Goal: Task Accomplishment & Management: Use online tool/utility

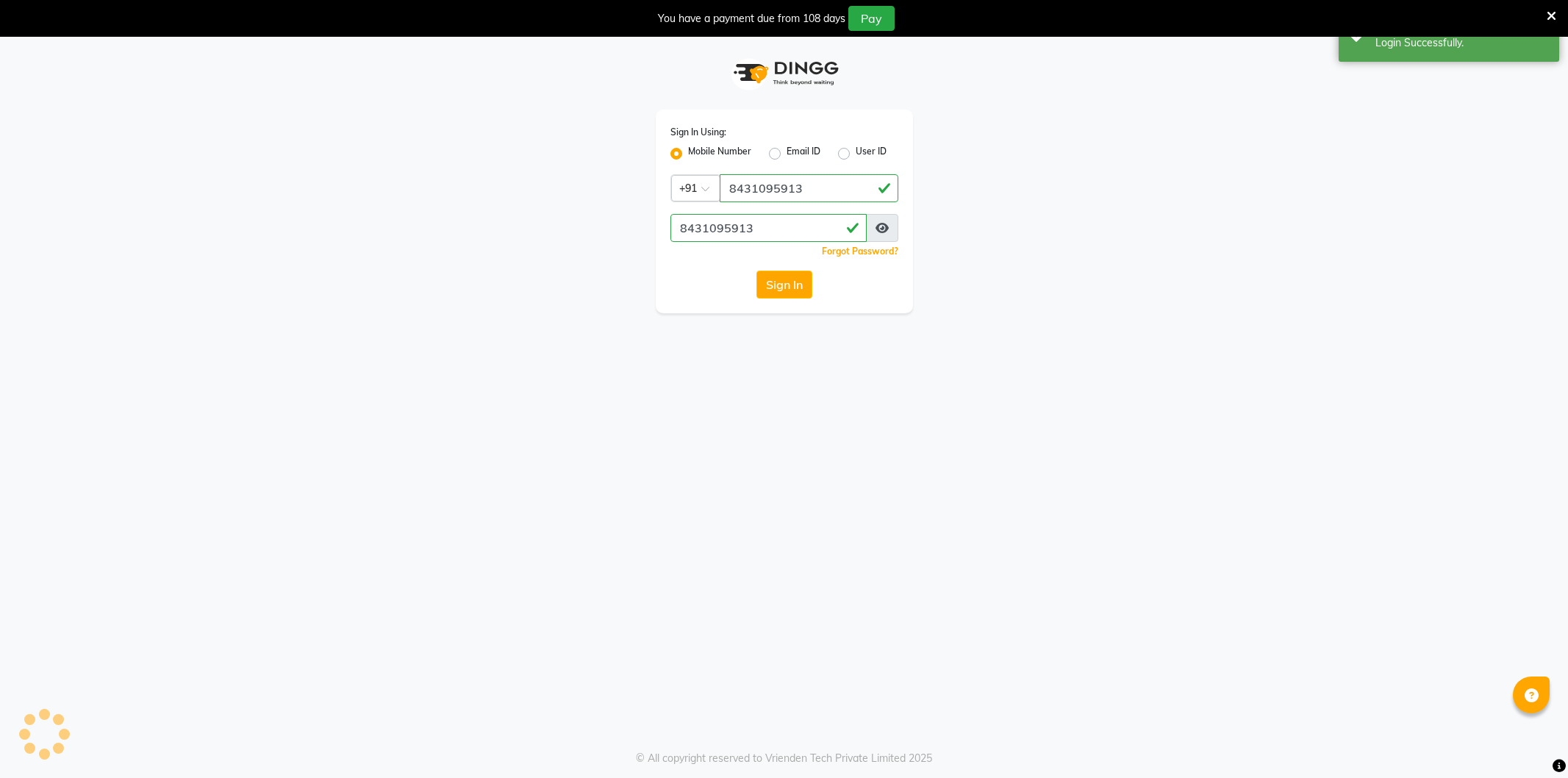
select select "106"
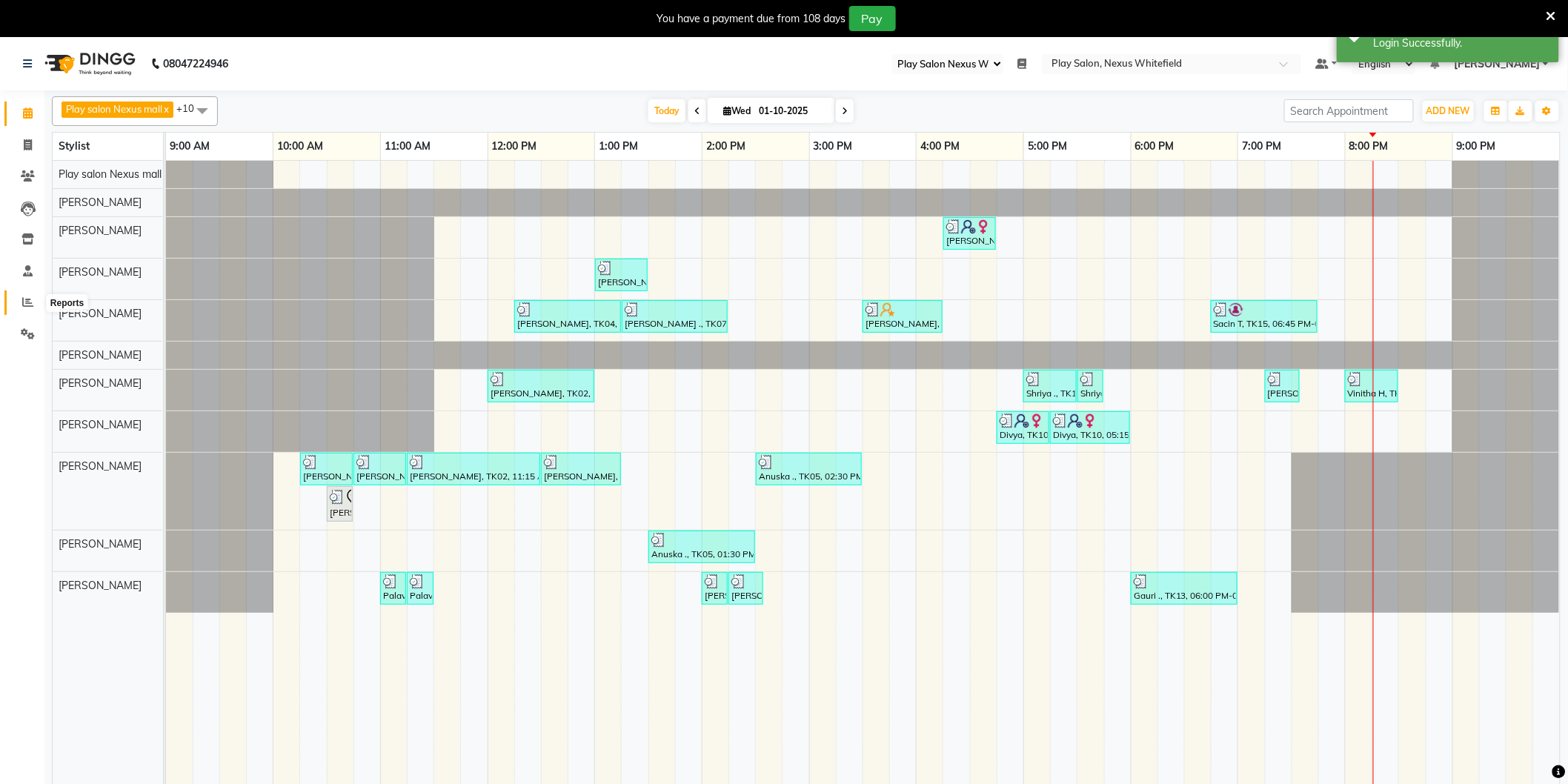
click at [30, 304] on icon at bounding box center [27, 301] width 11 height 11
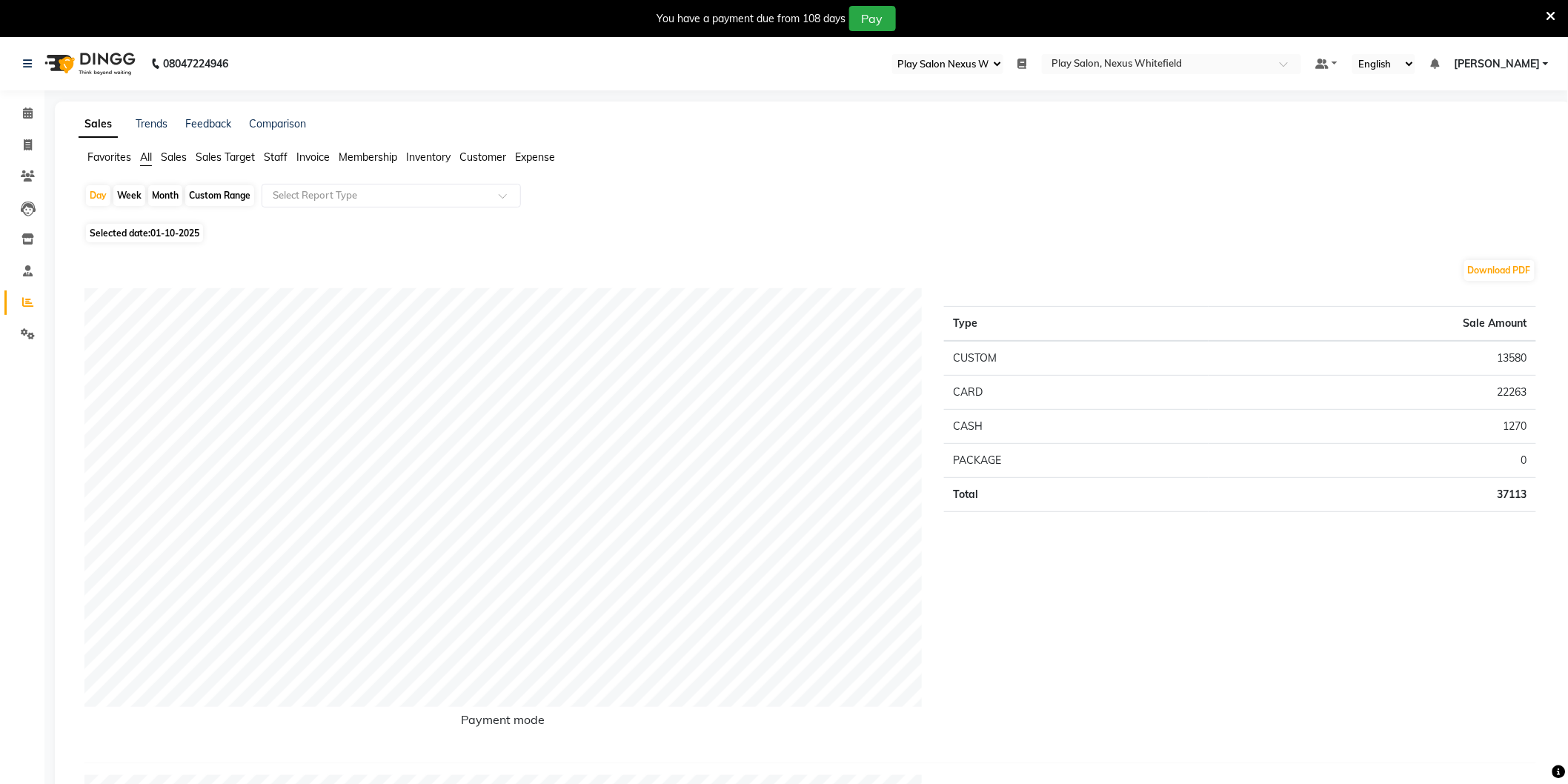
click at [176, 158] on span "Sales" at bounding box center [173, 157] width 26 height 14
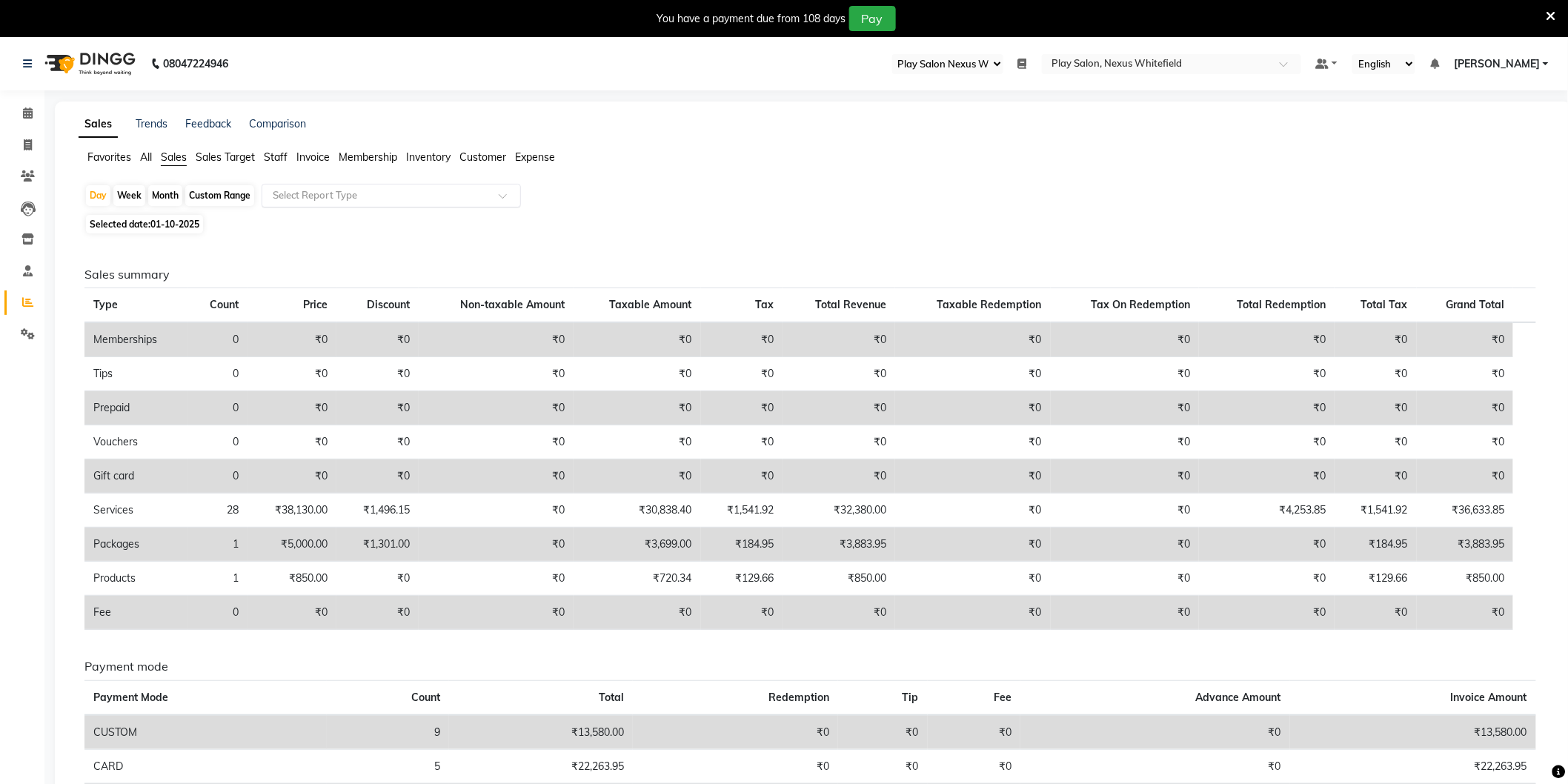
click at [358, 197] on input "text" at bounding box center [376, 195] width 213 height 15
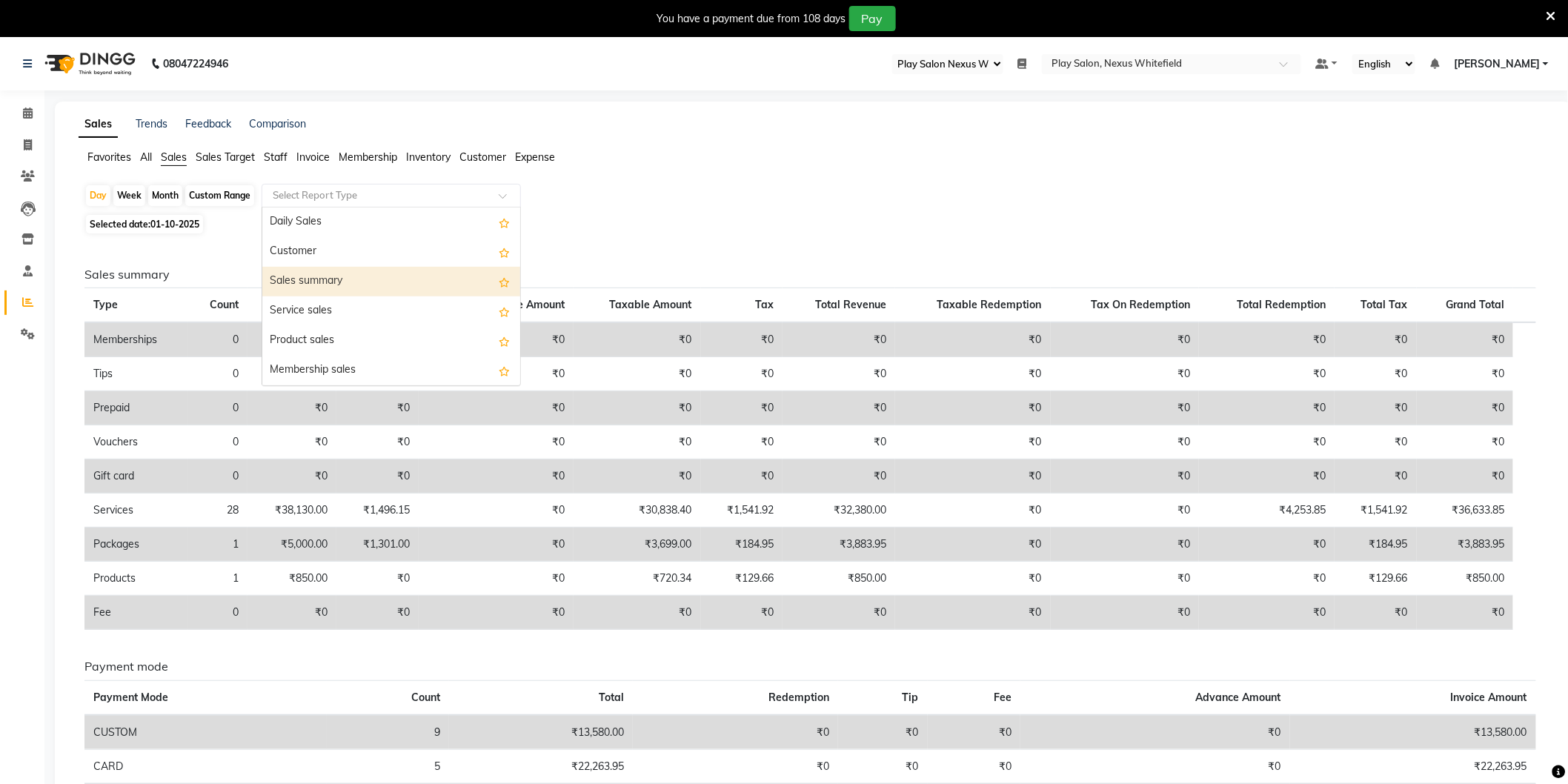
click at [344, 279] on div "Sales summary" at bounding box center [392, 281] width 258 height 30
select select "full_report"
select select "csv"
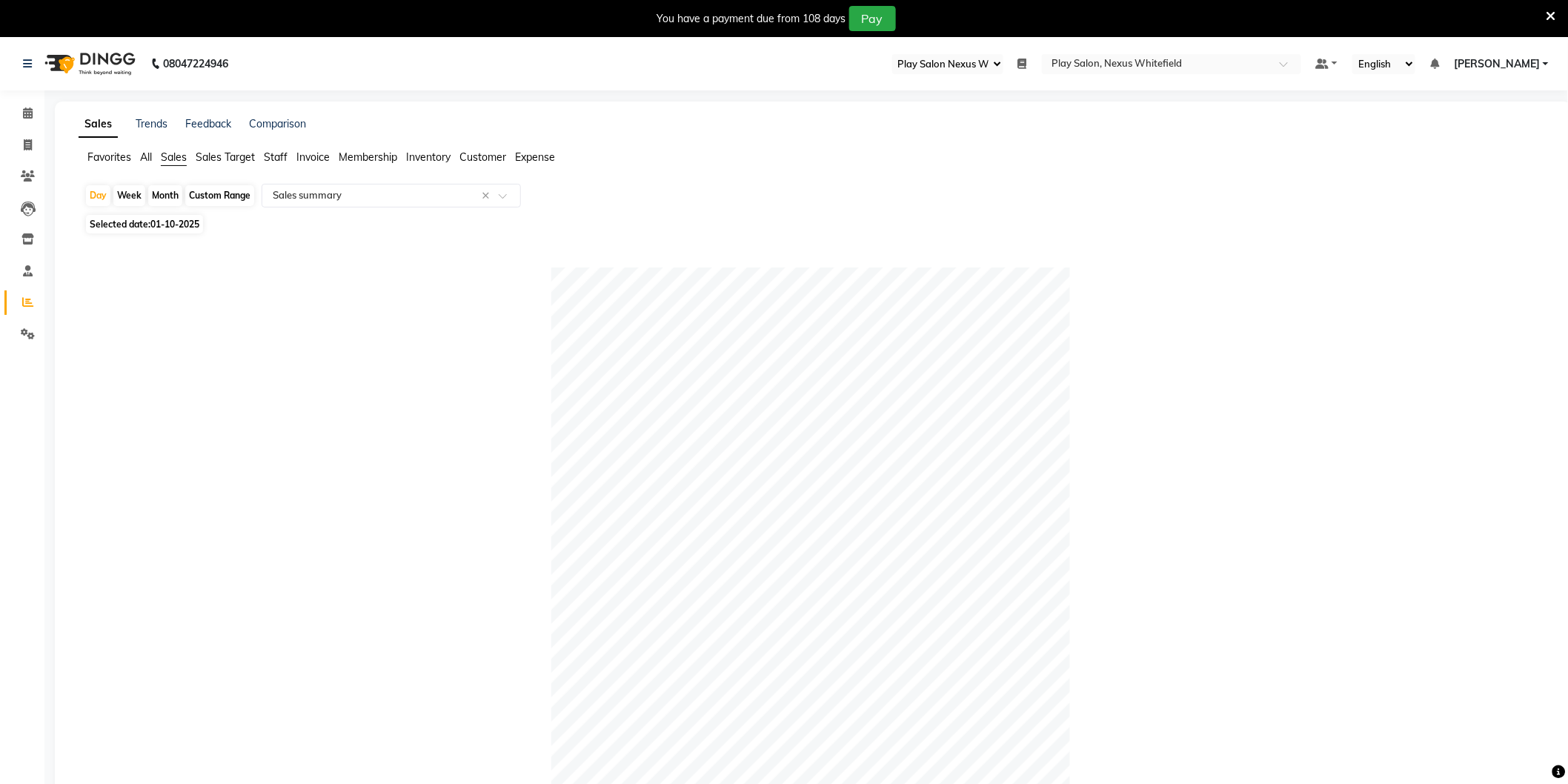
click at [207, 157] on span "Sales Target" at bounding box center [225, 157] width 59 height 14
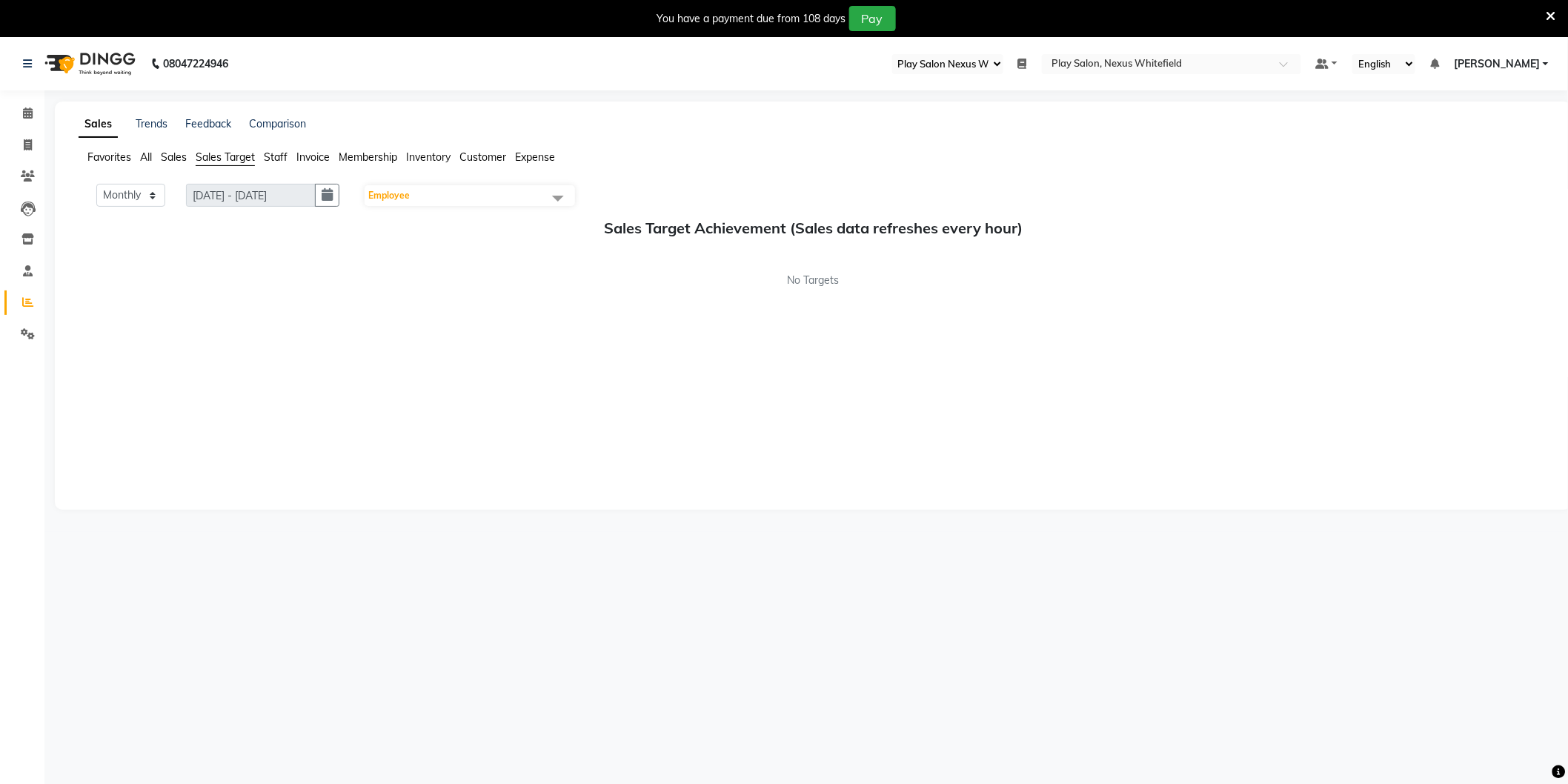
click at [169, 153] on span "Sales" at bounding box center [173, 157] width 26 height 14
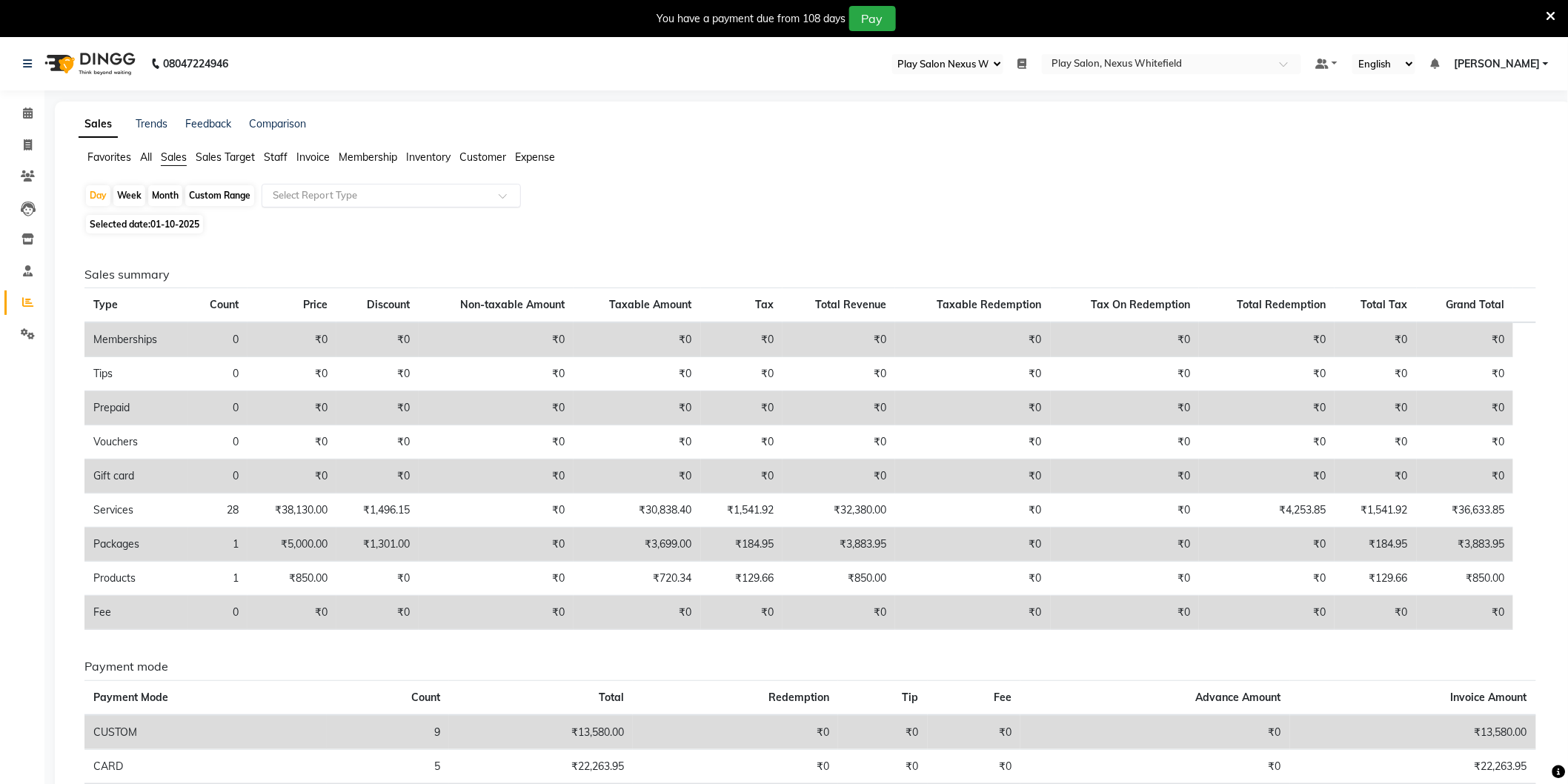
click at [347, 193] on input "text" at bounding box center [376, 195] width 213 height 15
click at [271, 157] on span "Staff" at bounding box center [275, 157] width 23 height 14
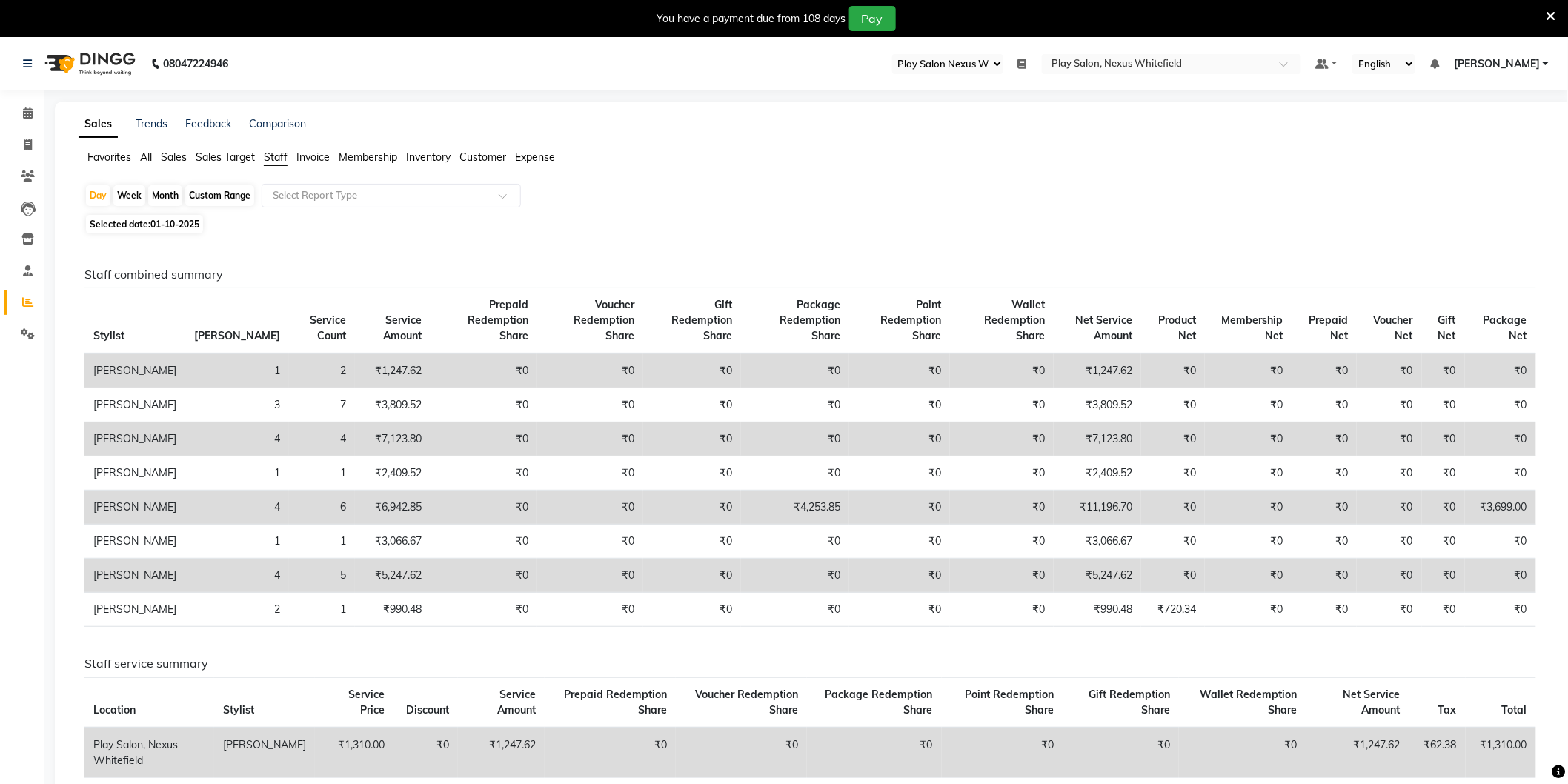
click at [172, 161] on span "Sales" at bounding box center [173, 157] width 26 height 14
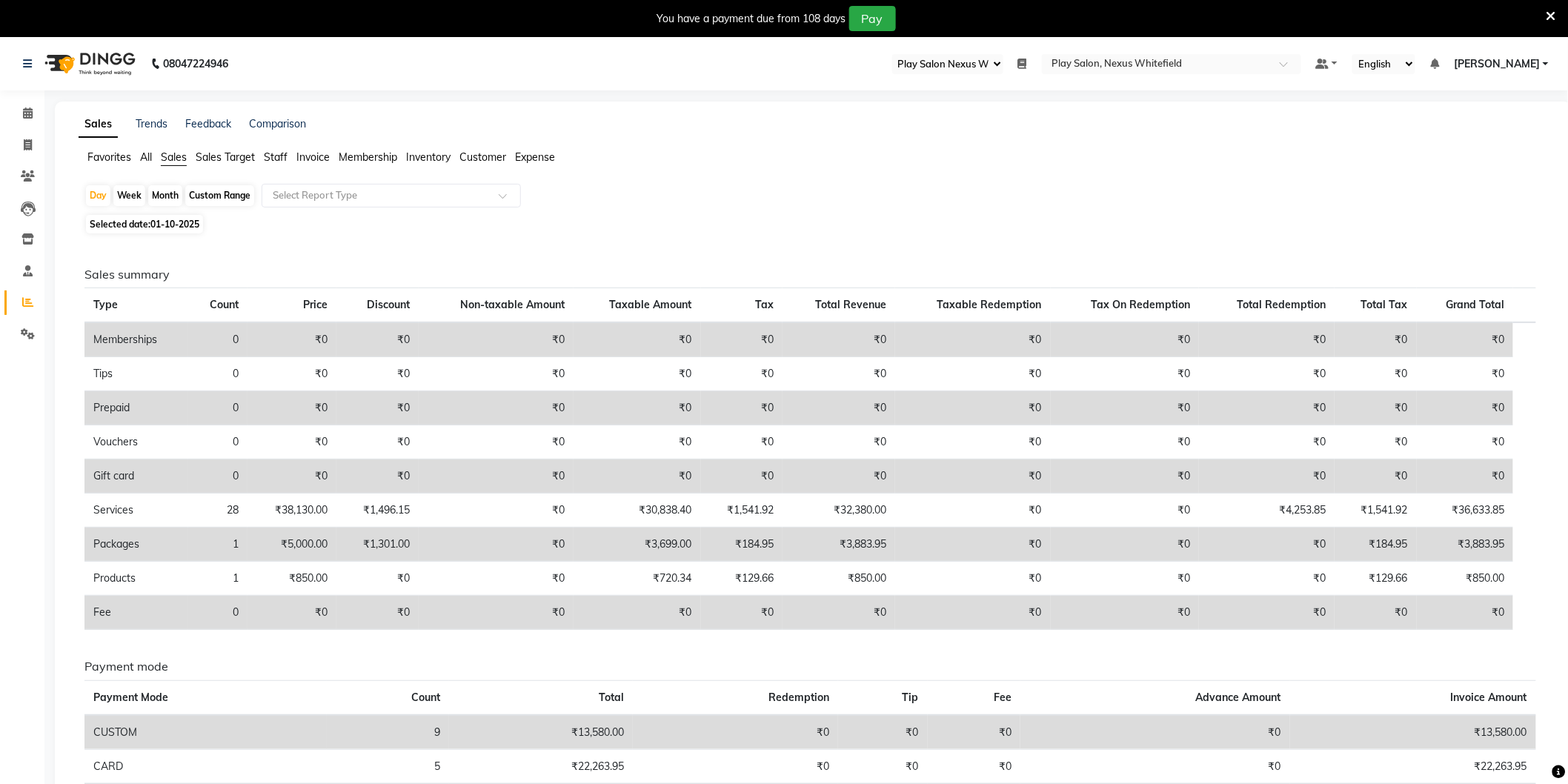
click at [486, 157] on span "Customer" at bounding box center [483, 157] width 47 height 14
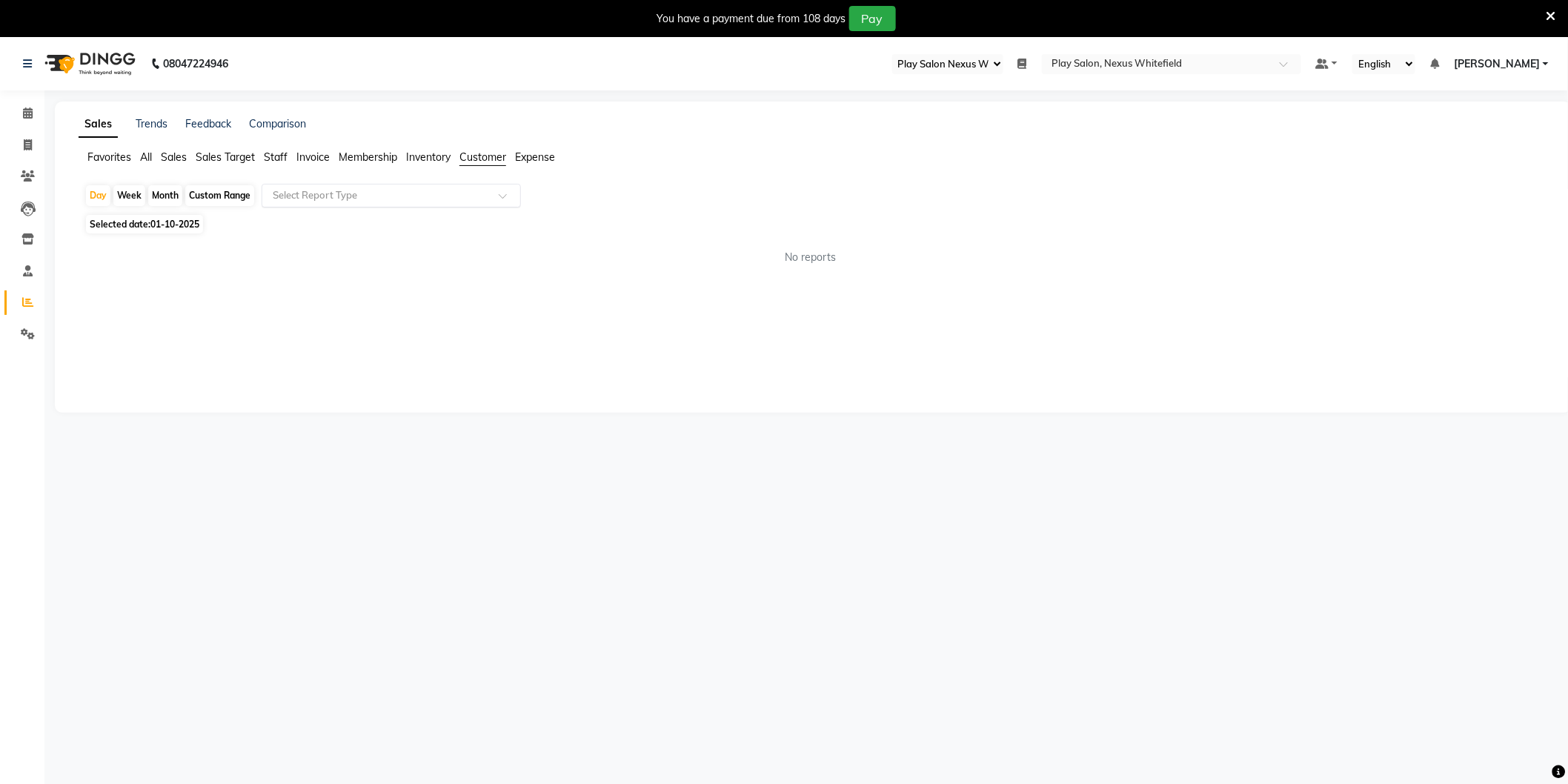
click at [501, 197] on span at bounding box center [508, 200] width 18 height 15
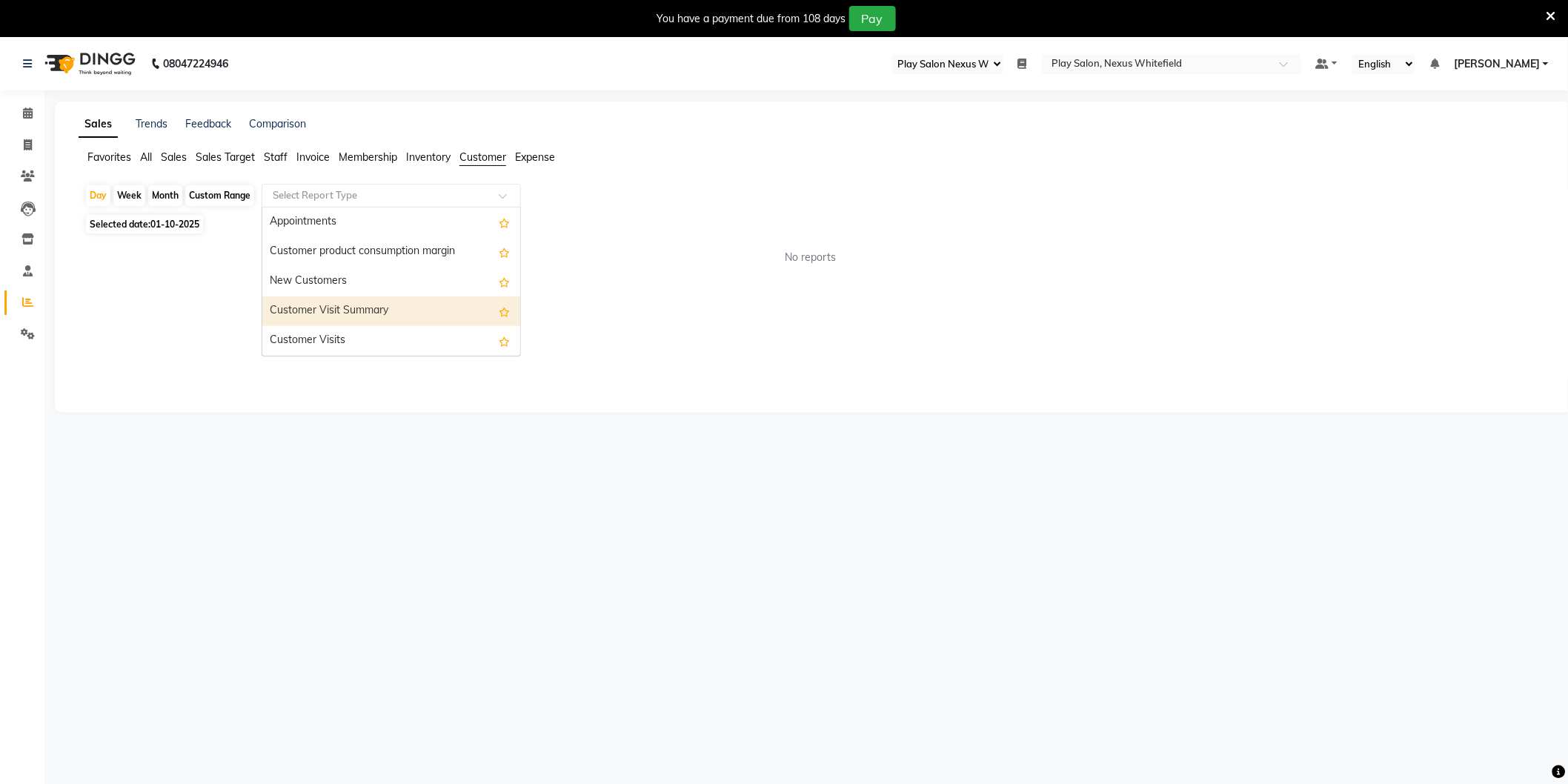
click at [384, 306] on div "Customer Visit Summary" at bounding box center [392, 311] width 258 height 30
select select "full_report"
select select "csv"
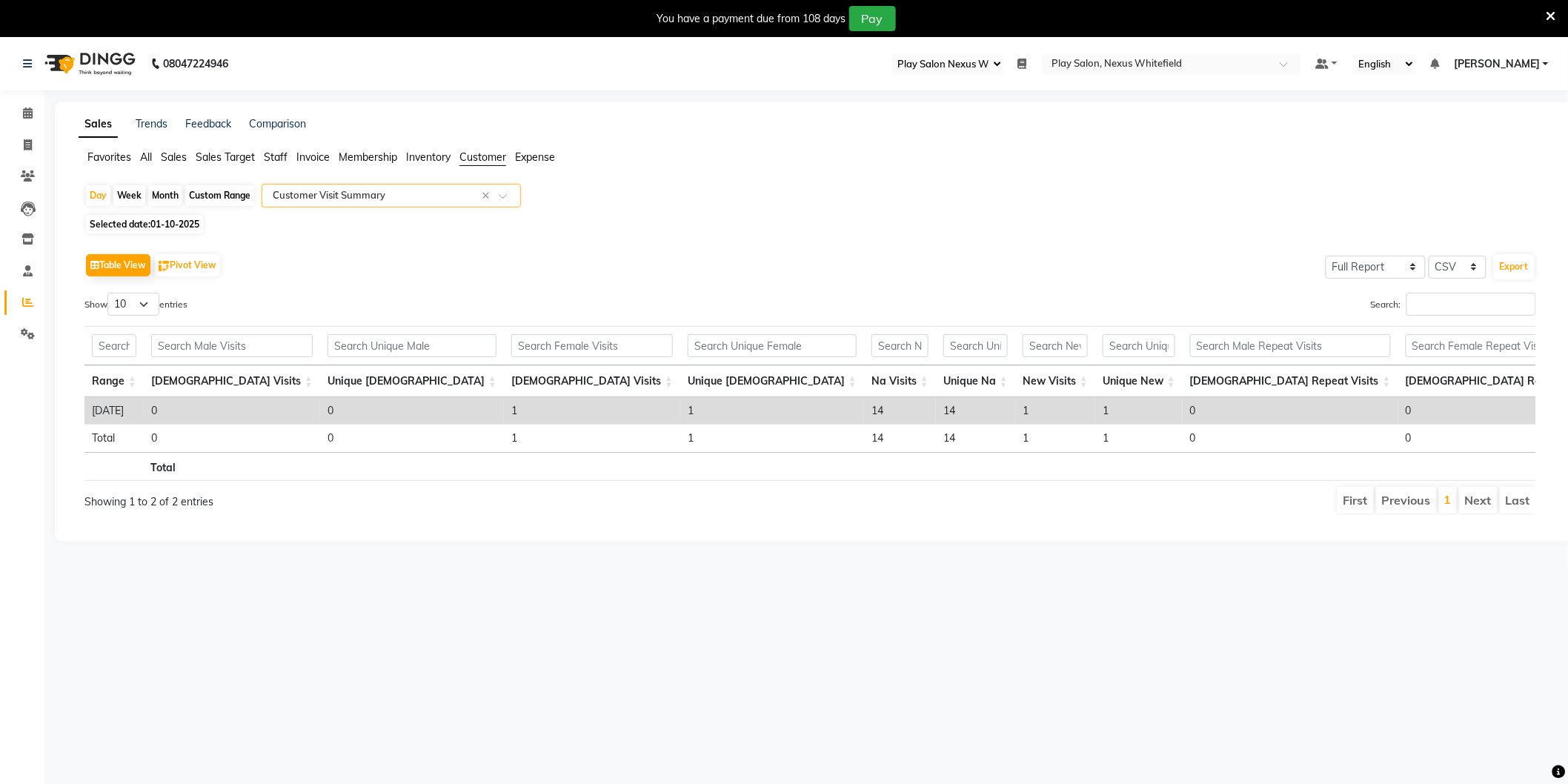
click at [182, 159] on span "Sales" at bounding box center [173, 157] width 26 height 14
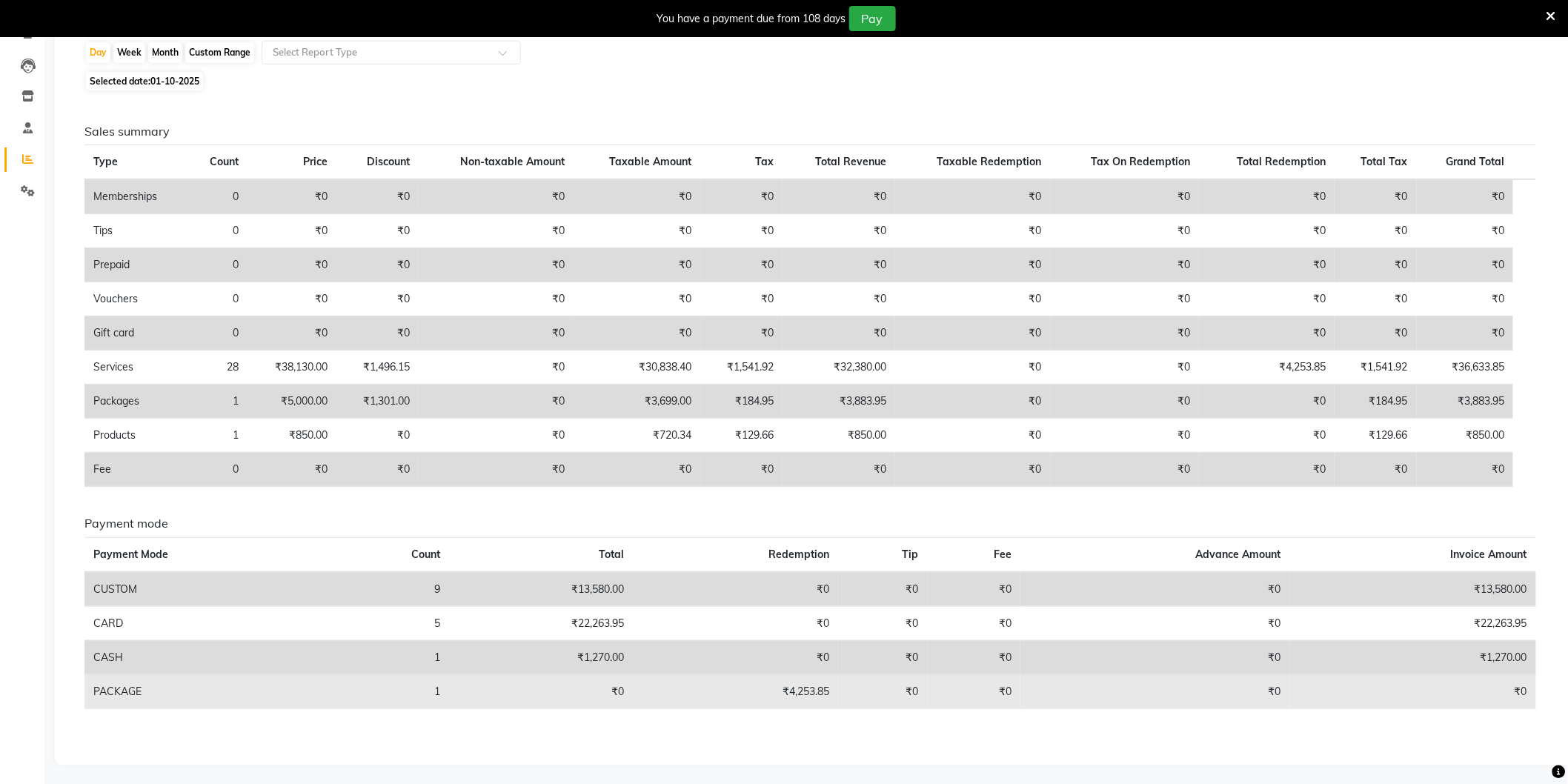
scroll to position [145, 0]
